Goal: Information Seeking & Learning: Check status

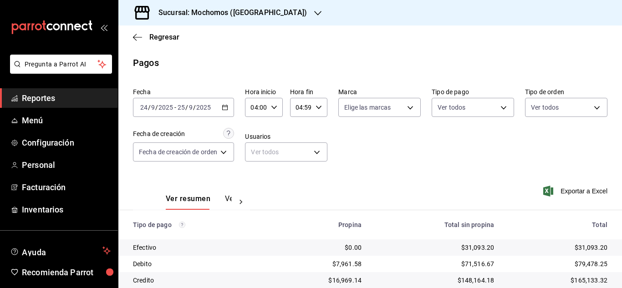
scroll to position [97, 0]
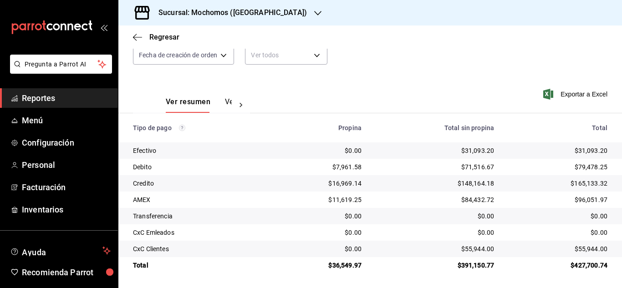
click at [77, 100] on span "Reportes" at bounding box center [66, 98] width 89 height 12
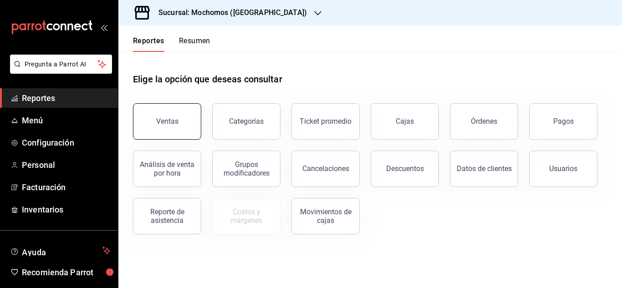
click at [178, 121] on button "Ventas" at bounding box center [167, 121] width 68 height 36
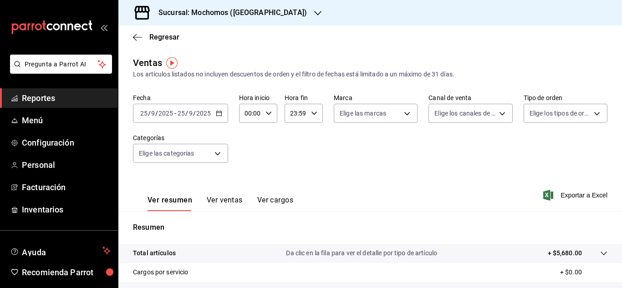
click at [77, 90] on link "Reportes" at bounding box center [59, 98] width 118 height 20
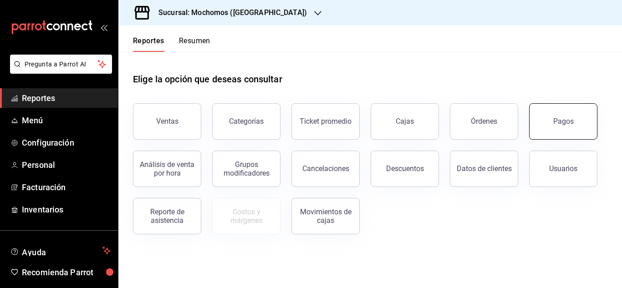
click at [573, 116] on button "Pagos" at bounding box center [563, 121] width 68 height 36
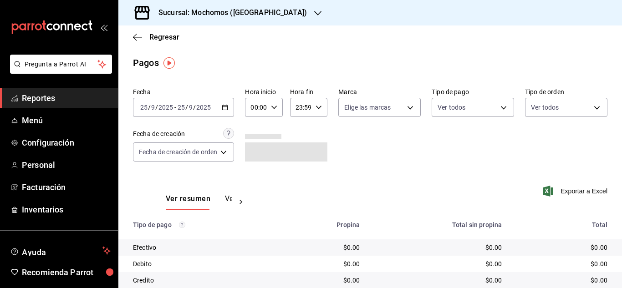
click at [225, 97] on div "Fecha [DATE] [DATE] - [DATE] [DATE]" at bounding box center [183, 102] width 101 height 29
click at [224, 103] on div "[DATE] [DATE] - [DATE] [DATE]" at bounding box center [183, 107] width 101 height 19
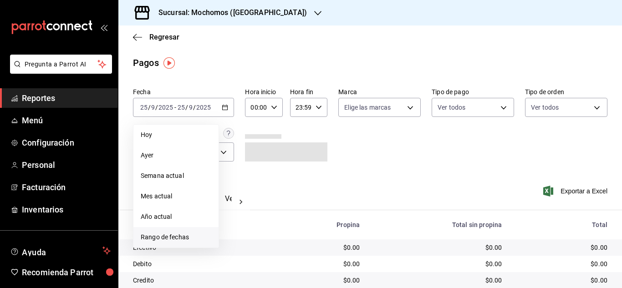
click at [183, 229] on li "Rango de fechas" at bounding box center [175, 237] width 85 height 20
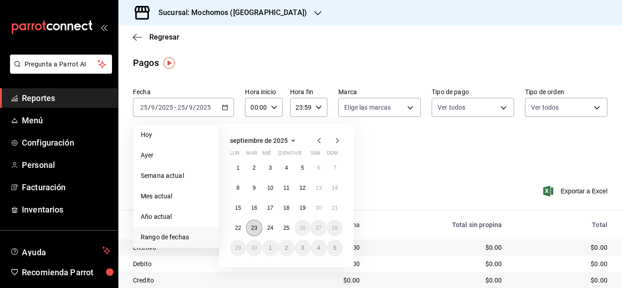
click at [252, 231] on button "23" at bounding box center [254, 228] width 16 height 16
click at [263, 229] on button "24" at bounding box center [270, 228] width 16 height 16
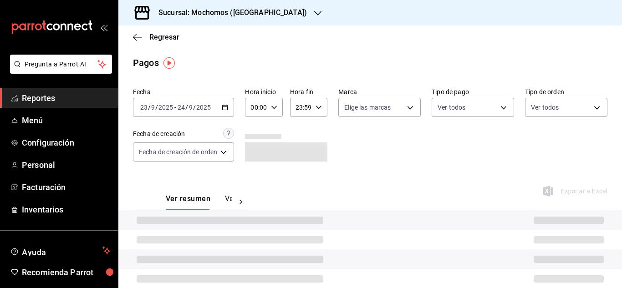
click at [274, 110] on icon "button" at bounding box center [274, 107] width 6 height 6
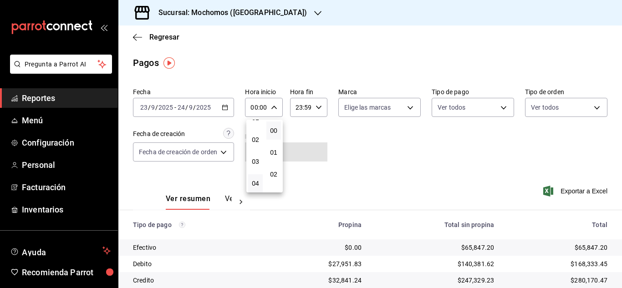
scroll to position [46, 0]
click at [257, 171] on span "04" at bounding box center [256, 172] width 4 height 7
type input "04:00"
click at [320, 105] on div at bounding box center [311, 144] width 622 height 288
click at [320, 105] on icon "button" at bounding box center [319, 107] width 6 height 6
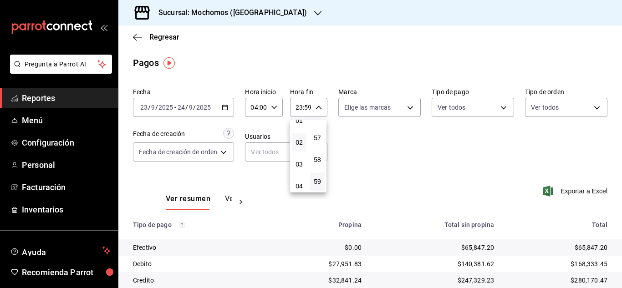
scroll to position [46, 0]
click at [297, 170] on span "04" at bounding box center [299, 172] width 4 height 7
type input "04:59"
click at [363, 142] on div at bounding box center [311, 144] width 622 height 288
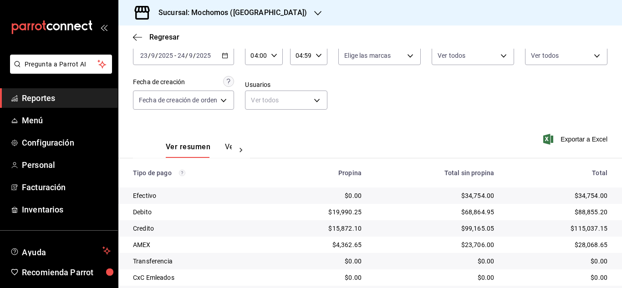
scroll to position [6, 0]
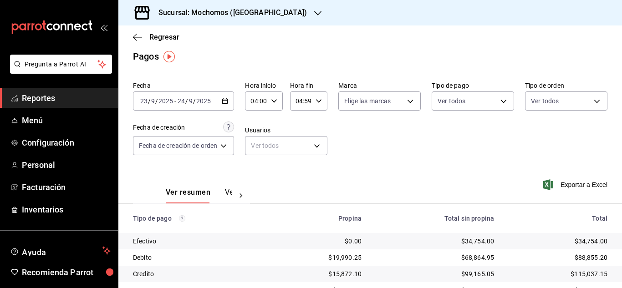
click at [277, 102] on icon "button" at bounding box center [274, 101] width 6 height 6
click at [261, 146] on button "05" at bounding box center [255, 146] width 15 height 18
type input "05:00"
click at [316, 100] on div at bounding box center [311, 144] width 622 height 288
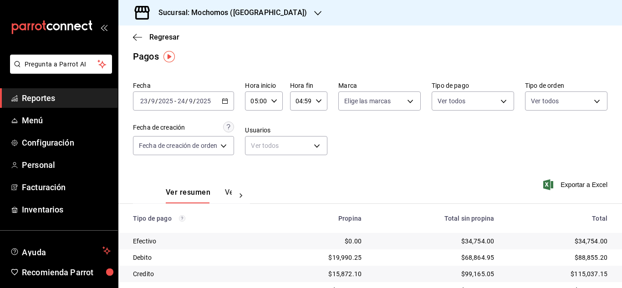
click at [321, 95] on div "04:59 Hora fin" at bounding box center [308, 101] width 37 height 19
click at [356, 124] on div at bounding box center [311, 144] width 622 height 288
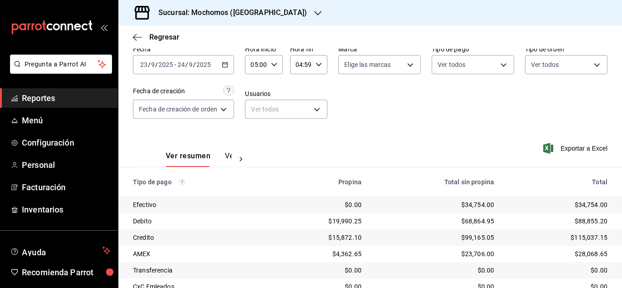
scroll to position [97, 0]
